Goal: Connect with others: Connect with other users

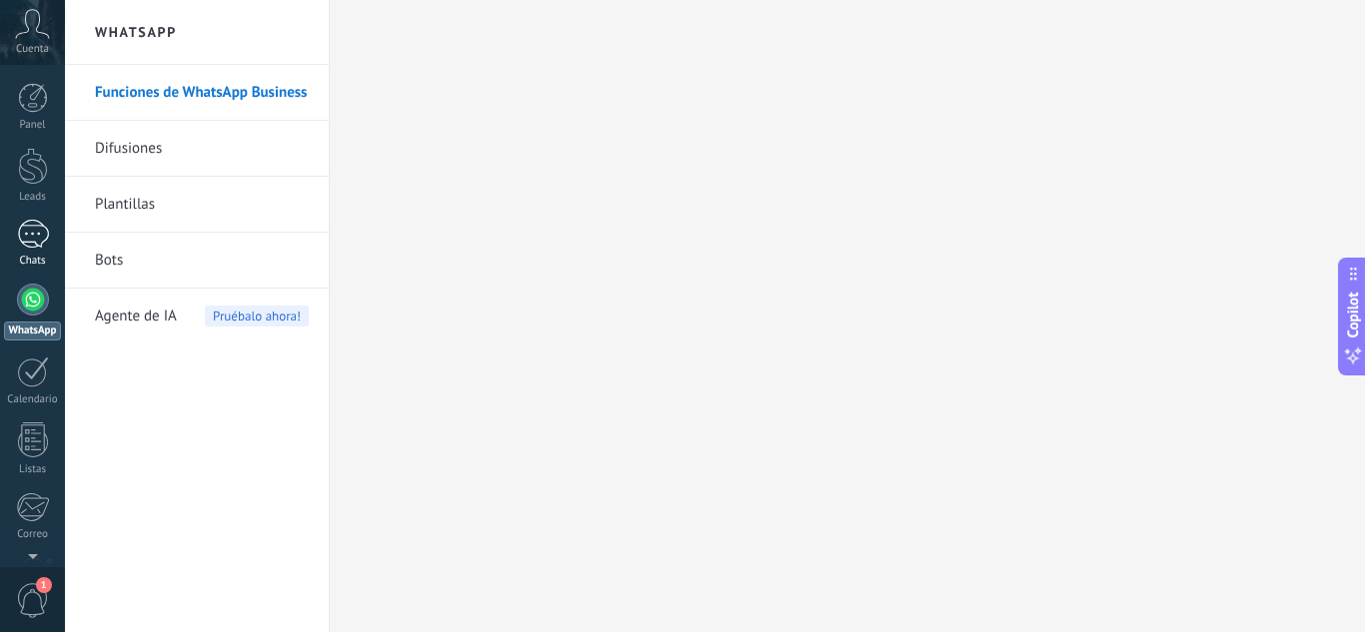
click at [33, 237] on div at bounding box center [33, 234] width 32 height 29
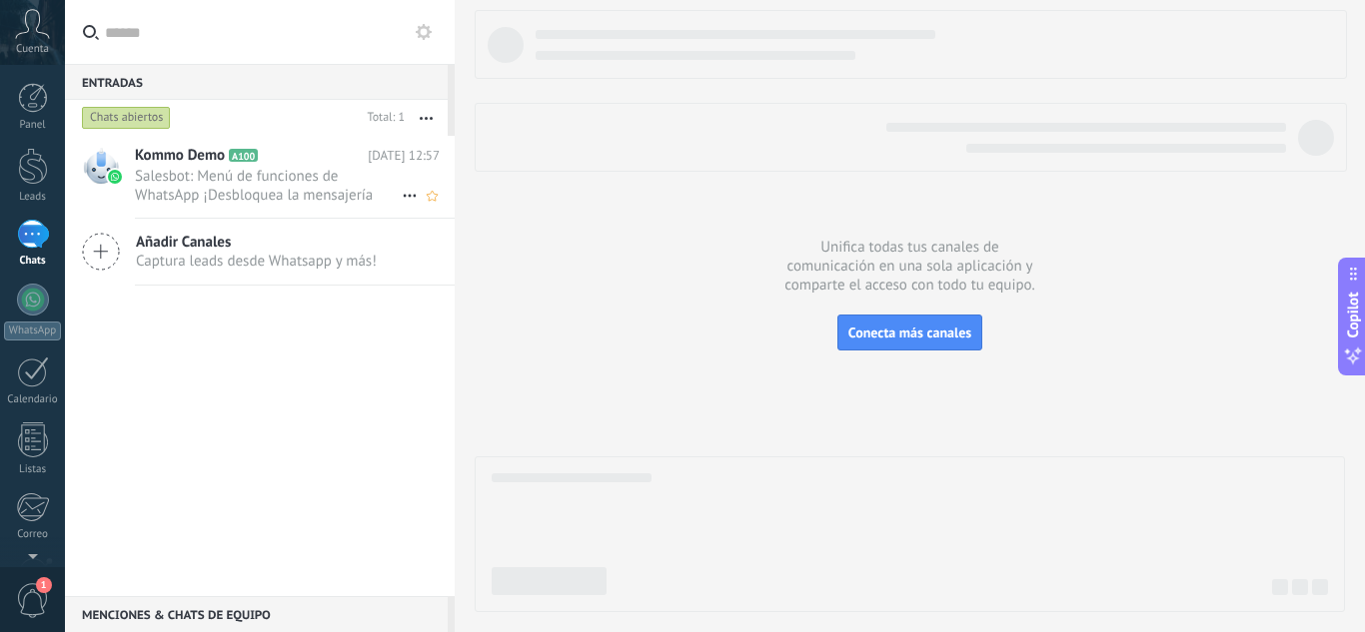
click at [339, 206] on div "Kommo Demo A100 [DATE] 12:57 Salesbot: Menú de funciones de WhatsApp ¡Desbloque…" at bounding box center [295, 177] width 320 height 82
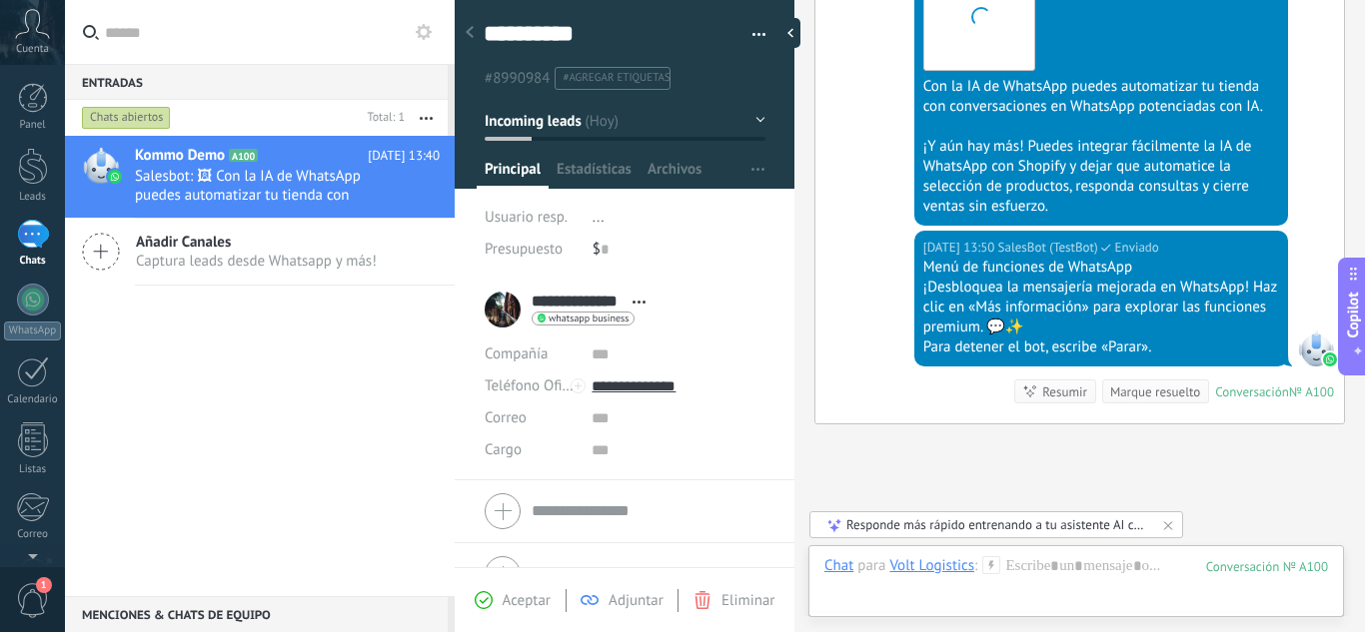
scroll to position [2356, 0]
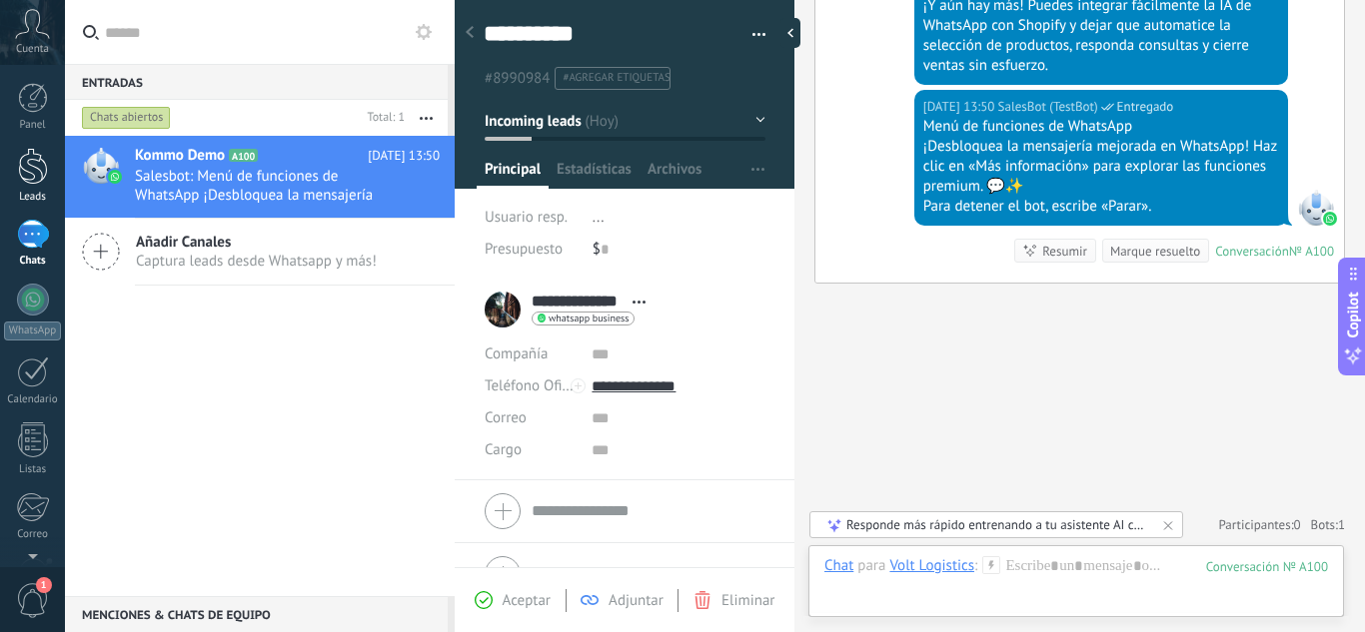
click at [32, 200] on div "Leads" at bounding box center [33, 197] width 58 height 13
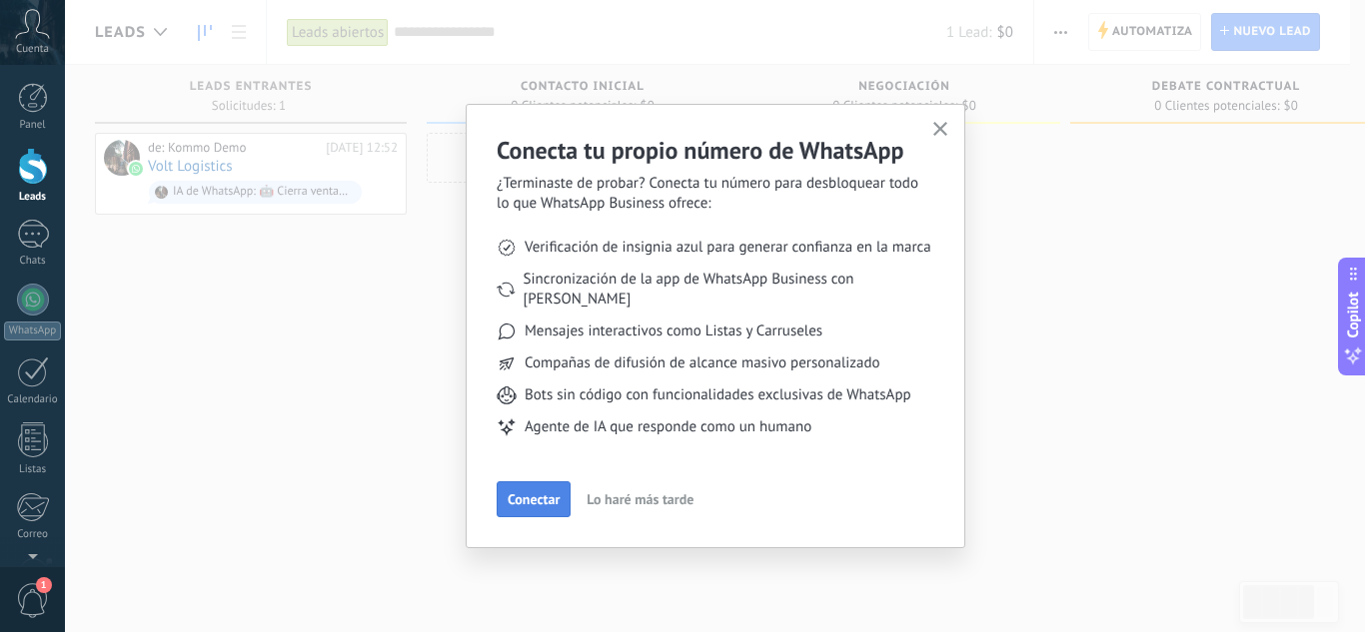
click at [545, 493] on span "Conectar" at bounding box center [534, 500] width 52 height 14
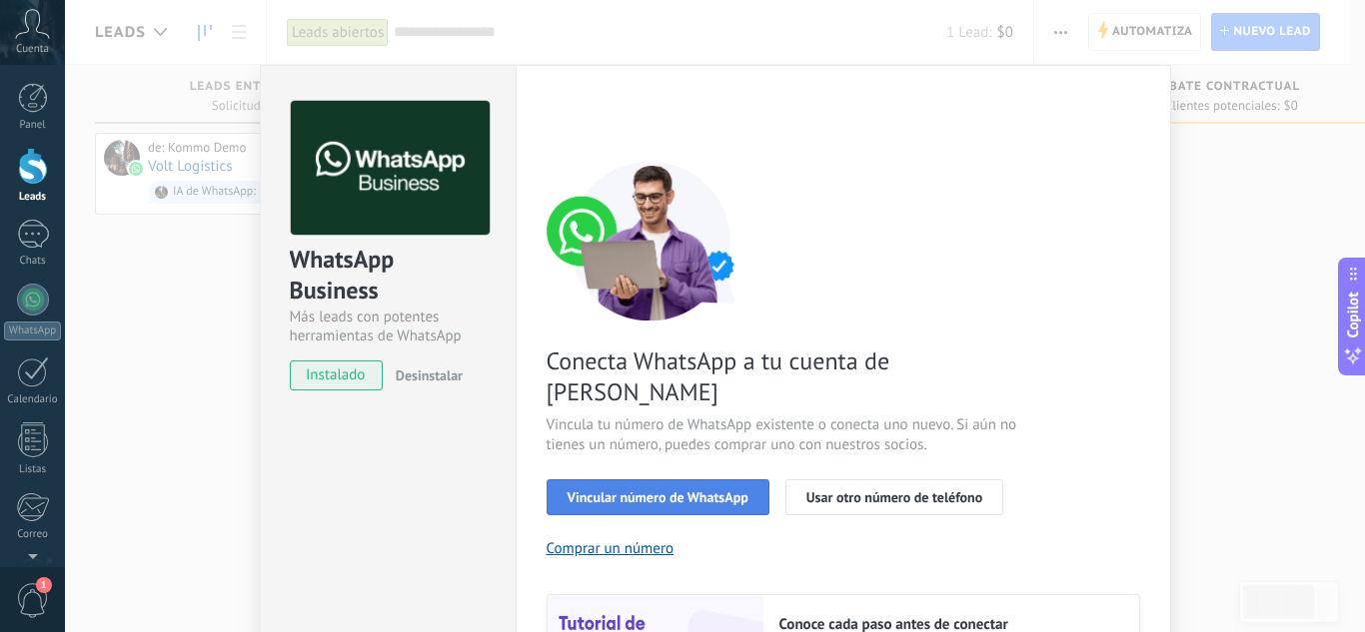
click at [694, 491] on span "Vincular número de WhatsApp" at bounding box center [657, 498] width 181 height 14
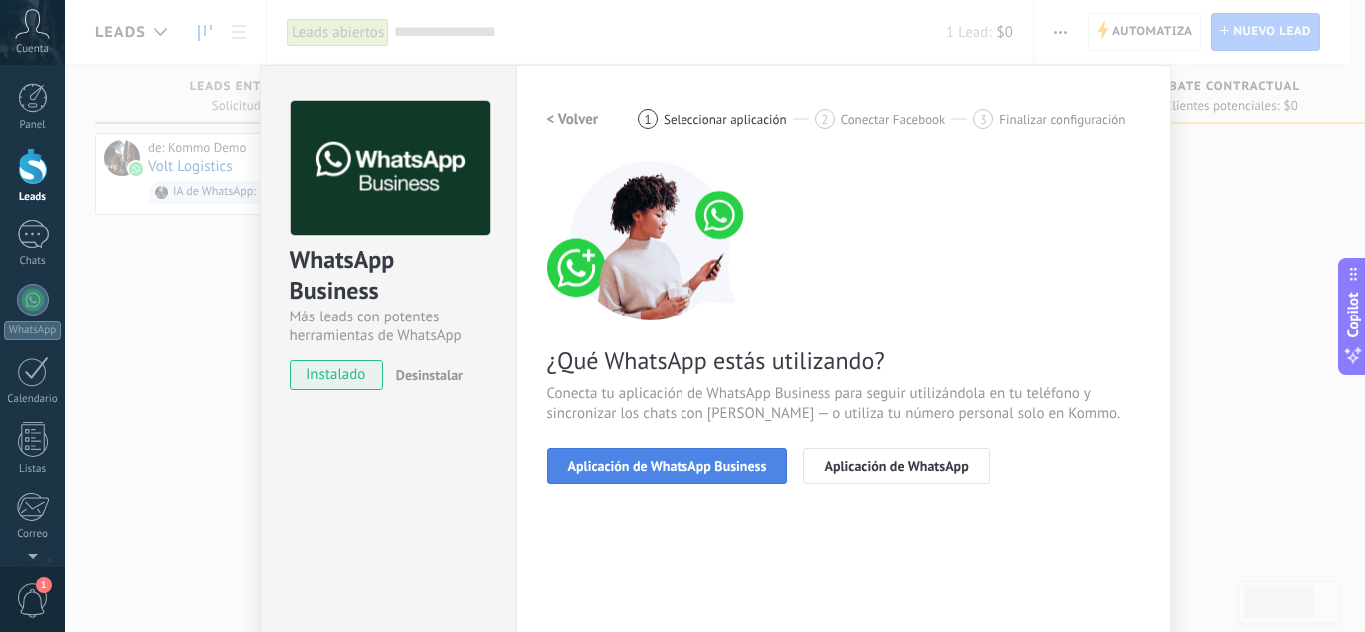
click at [692, 466] on span "Aplicación de WhatsApp Business" at bounding box center [667, 467] width 200 height 14
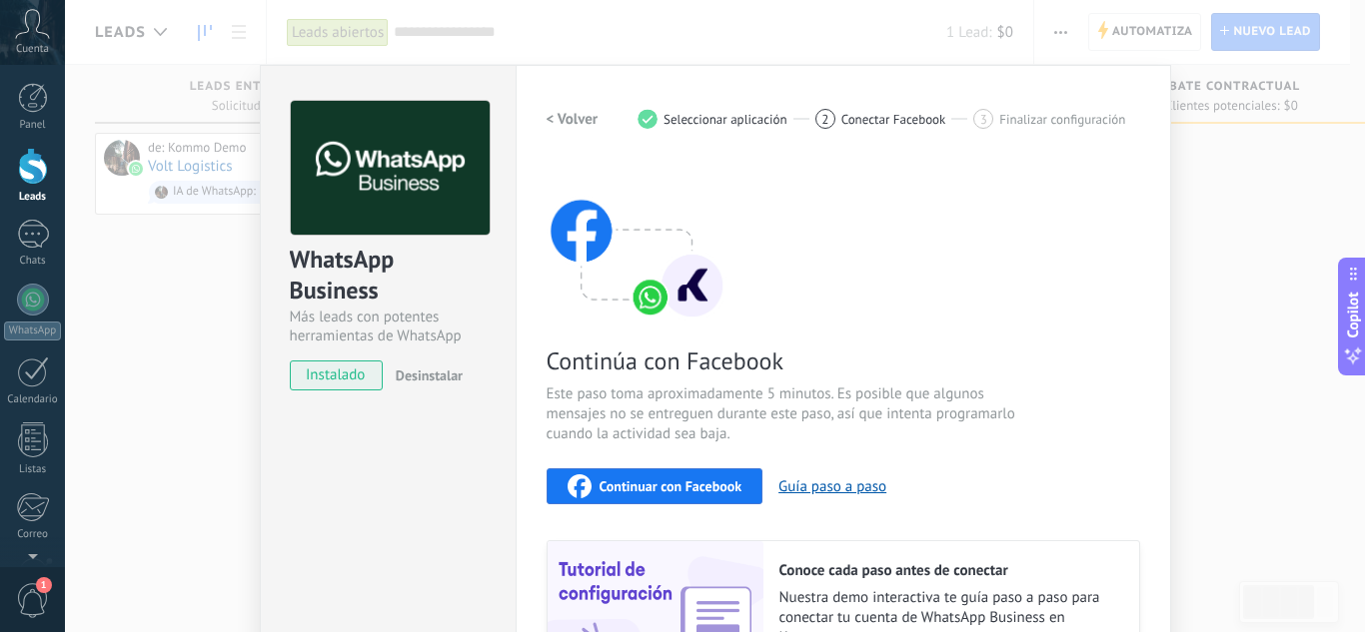
click at [740, 119] on span "Seleccionar aplicación" at bounding box center [725, 119] width 124 height 15
click at [860, 125] on span "Conectar Facebook" at bounding box center [893, 119] width 105 height 15
click at [995, 293] on div "Continúa con Facebook Este paso toma aproximadamente 5 minutos. Es posible que …" at bounding box center [843, 431] width 593 height 540
